Goal: Information Seeking & Learning: Learn about a topic

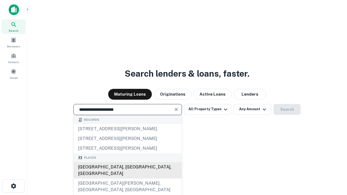
click at [127, 178] on div "[GEOGRAPHIC_DATA], [GEOGRAPHIC_DATA], [GEOGRAPHIC_DATA]" at bounding box center [128, 170] width 108 height 16
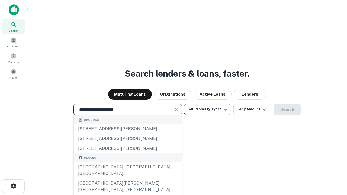
click at [207, 109] on button "All Property Types" at bounding box center [207, 109] width 47 height 11
type input "**********"
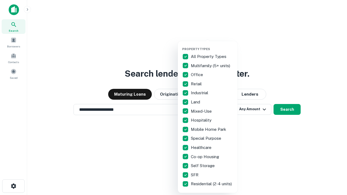
click at [212, 45] on button "button" at bounding box center [212, 45] width 60 height 0
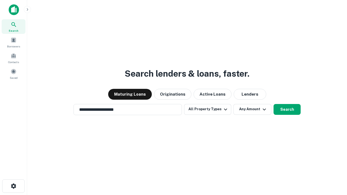
scroll to position [8, 0]
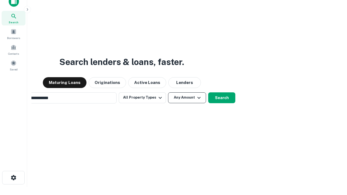
click at [168, 92] on button "Any Amount" at bounding box center [187, 97] width 38 height 11
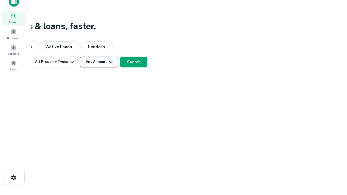
scroll to position [9, 0]
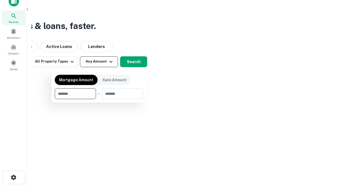
type input "*******"
click at [99, 99] on button "button" at bounding box center [99, 99] width 88 height 0
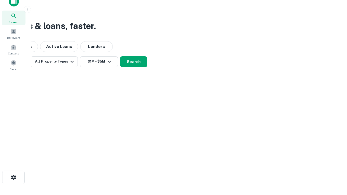
scroll to position [3, 100]
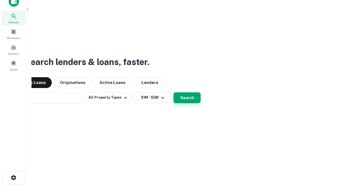
click at [173, 92] on button "Search" at bounding box center [186, 97] width 27 height 11
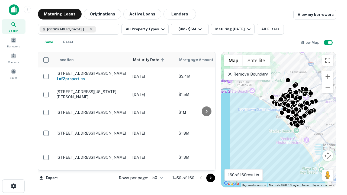
click at [156, 178] on body "Search Borrowers Contacts Saved Maturing Loans Originations Active Loans Lender…" at bounding box center [173, 97] width 347 height 195
click at [157, 164] on li "25" at bounding box center [157, 164] width 16 height 10
